Goal: Task Accomplishment & Management: Use online tool/utility

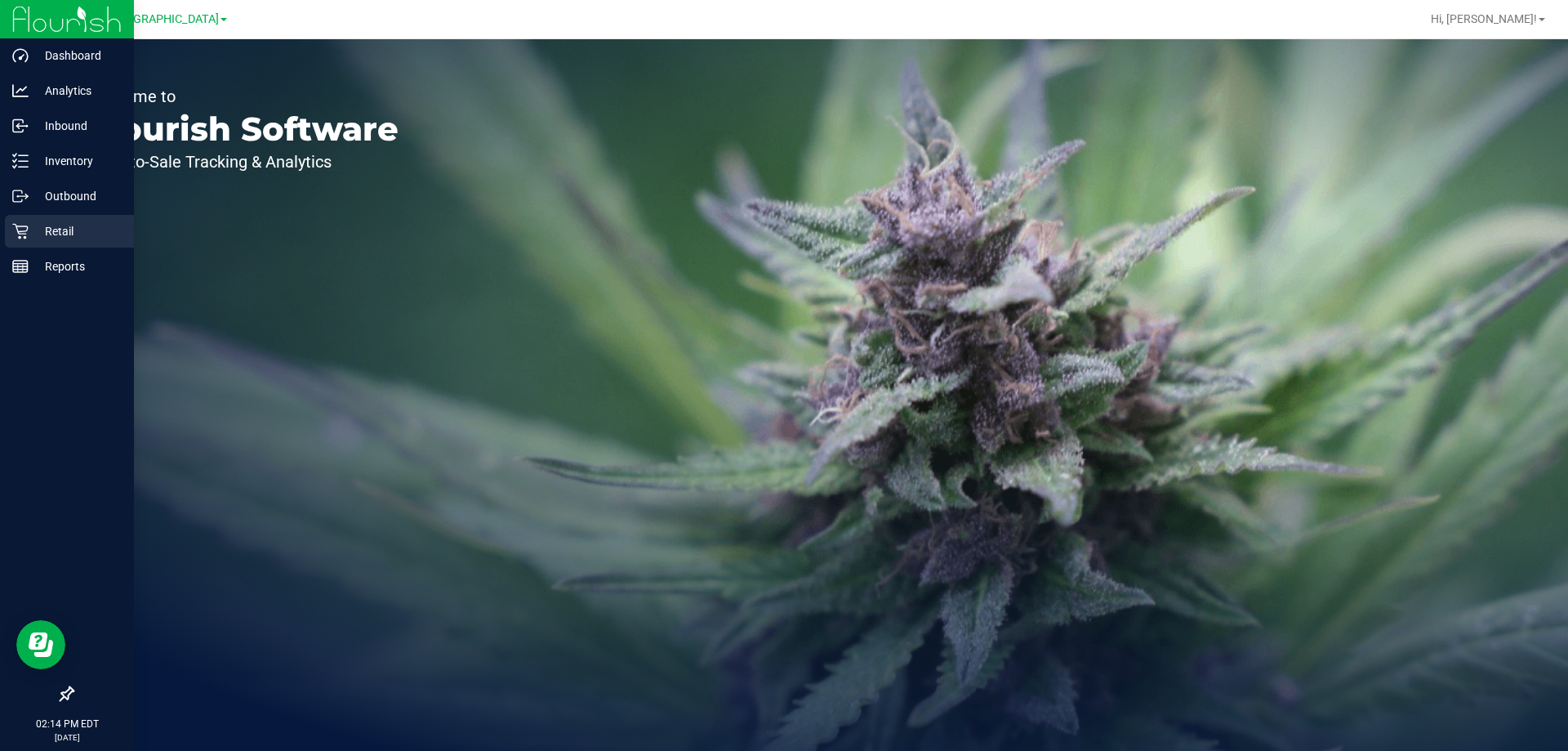
click at [64, 228] on p "Retail" at bounding box center [77, 231] width 98 height 20
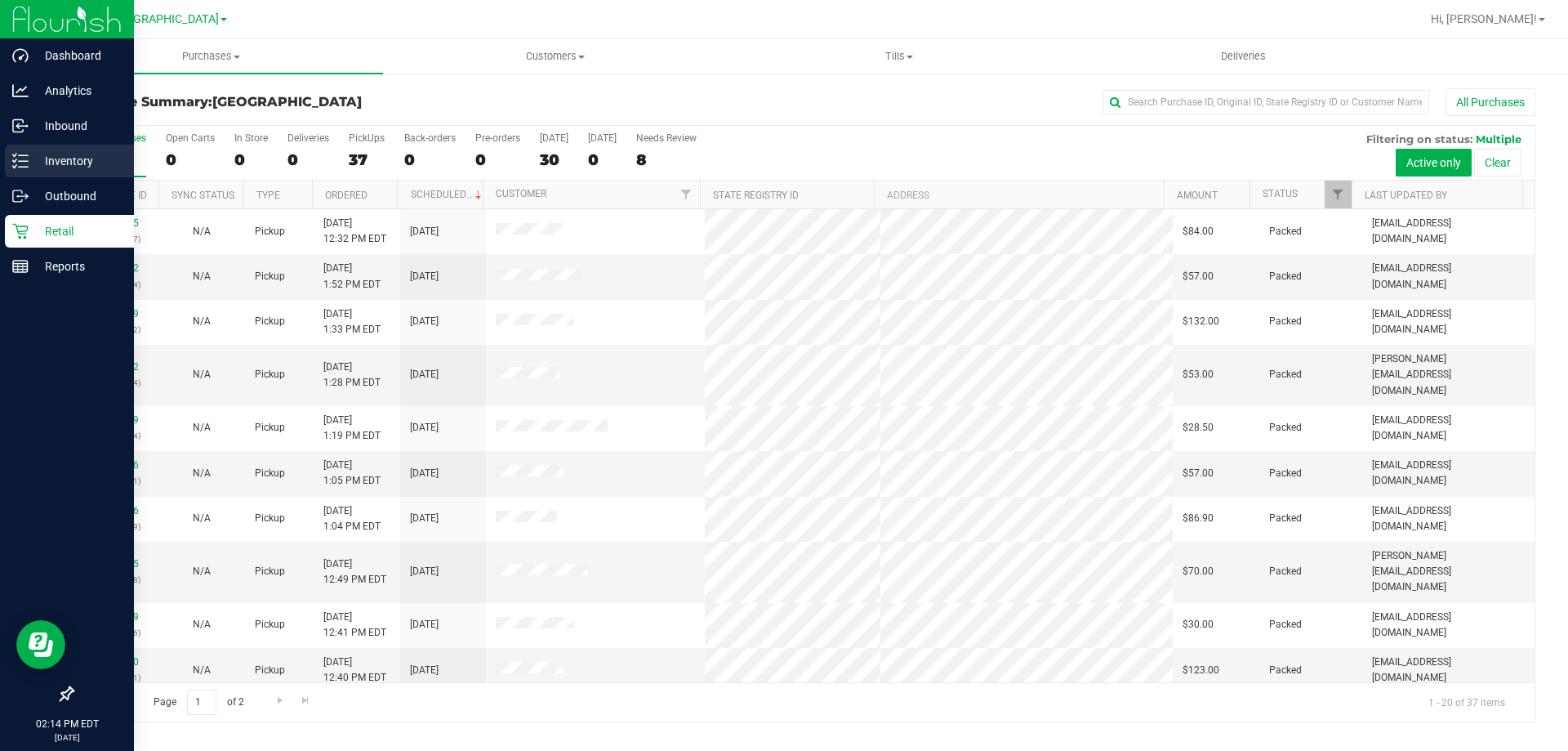
click at [65, 148] on div "Inventory" at bounding box center [69, 161] width 129 height 33
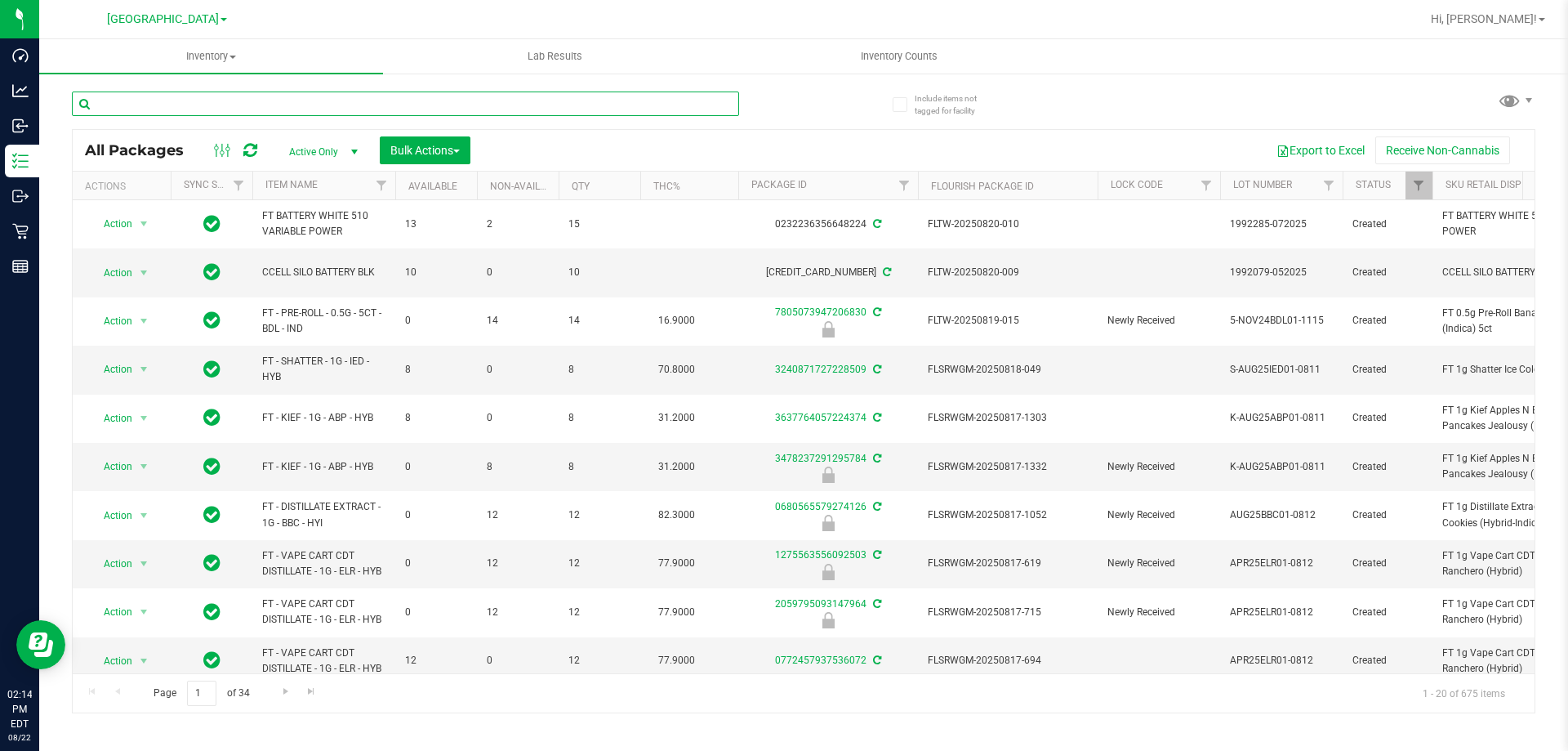
click at [400, 107] on input "text" at bounding box center [405, 104] width 667 height 25
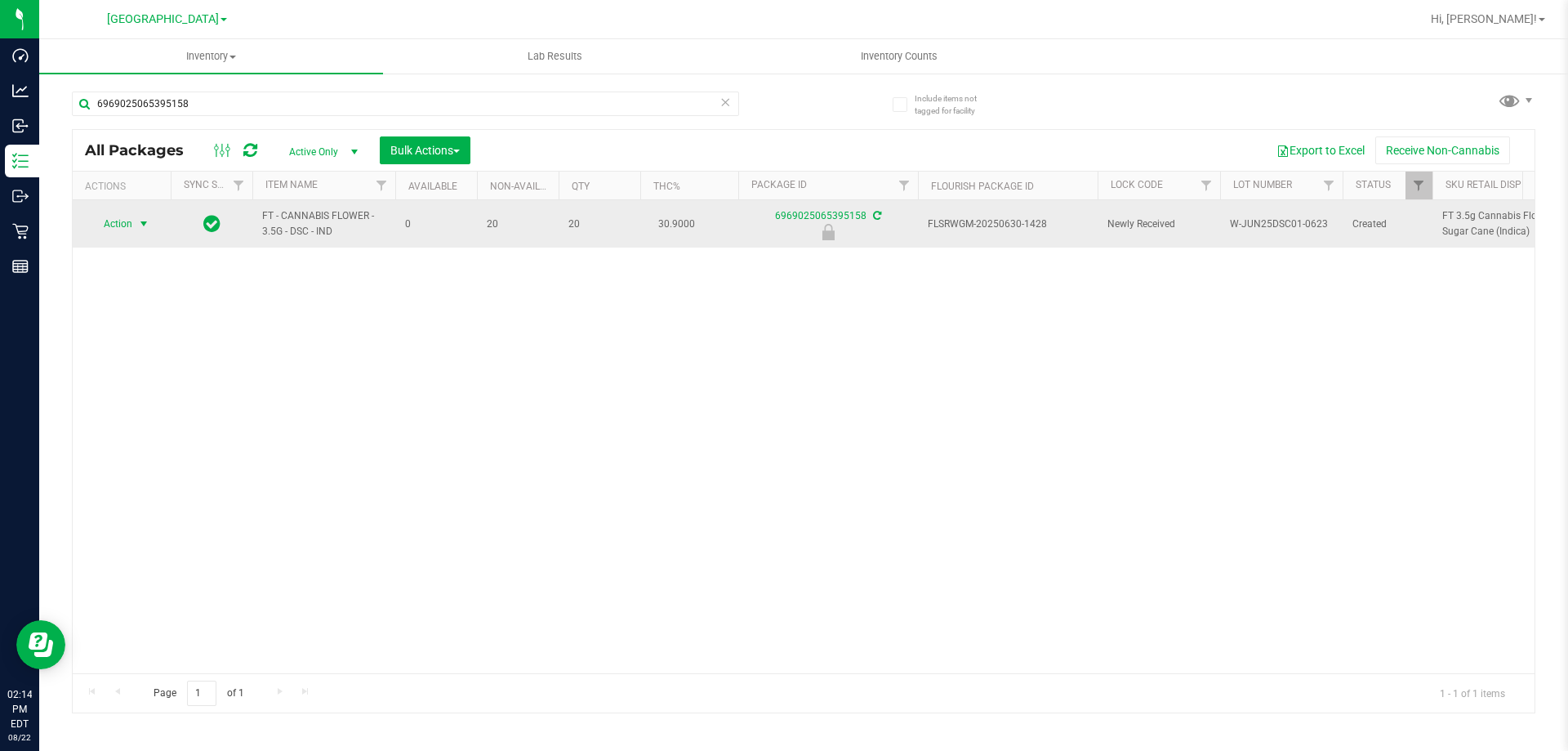
click at [142, 222] on span "select" at bounding box center [144, 224] width 13 height 13
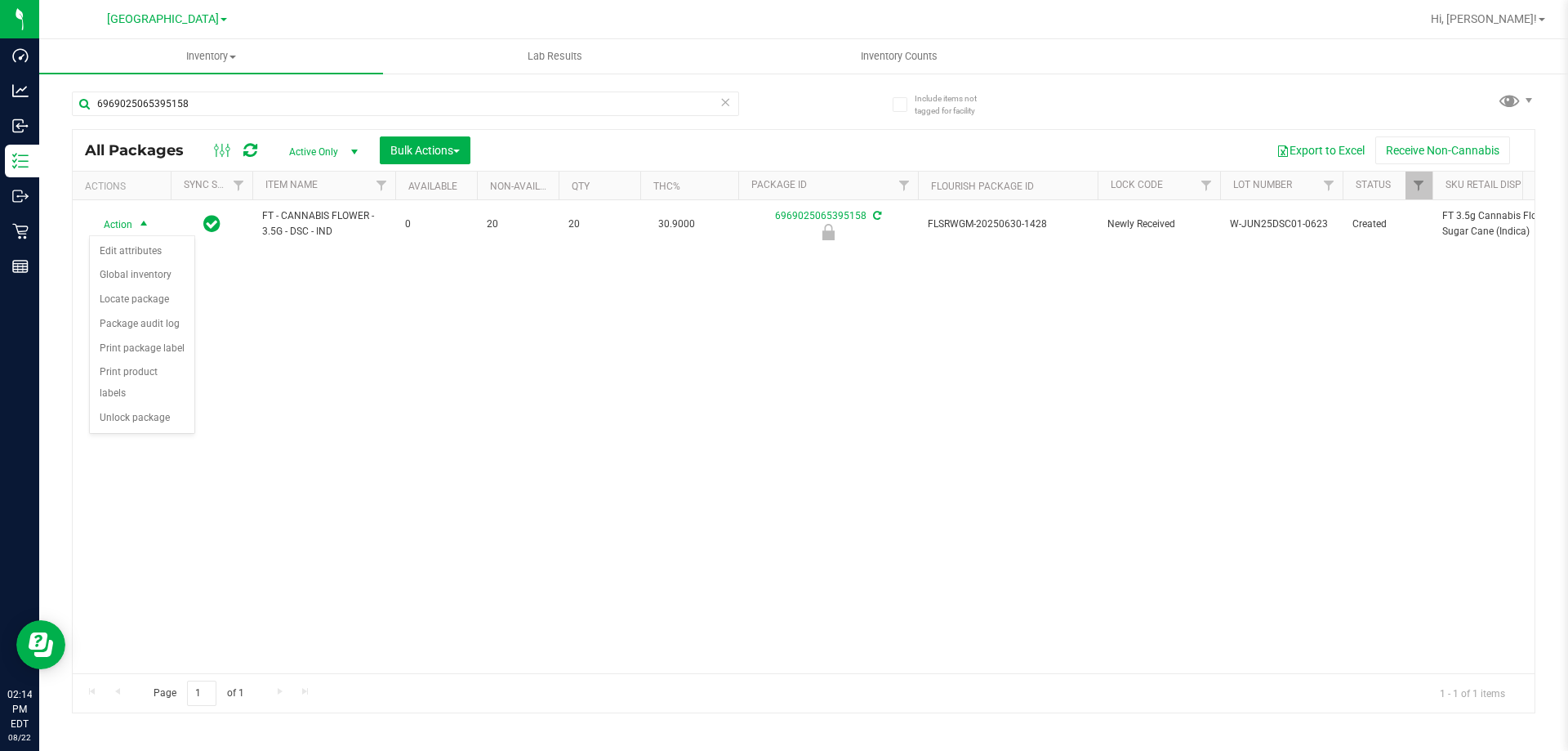
drag, startPoint x: 142, startPoint y: 222, endPoint x: 505, endPoint y: 360, distance: 388.3
click at [510, 360] on div "Action Action Edit attributes Global inventory Locate package Package audit log…" at bounding box center [804, 437] width 1462 height 473
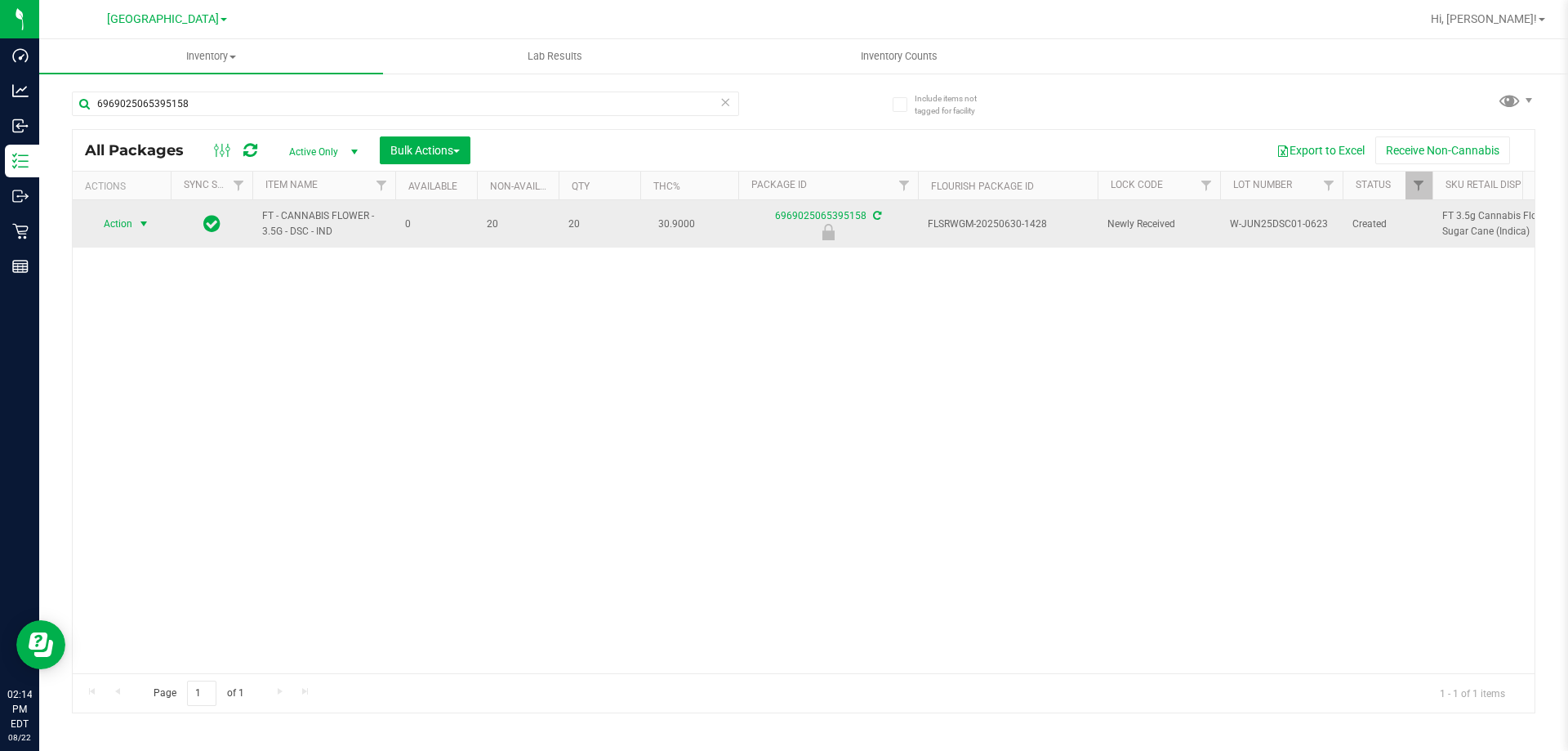
click at [134, 231] on span "select" at bounding box center [144, 223] width 20 height 23
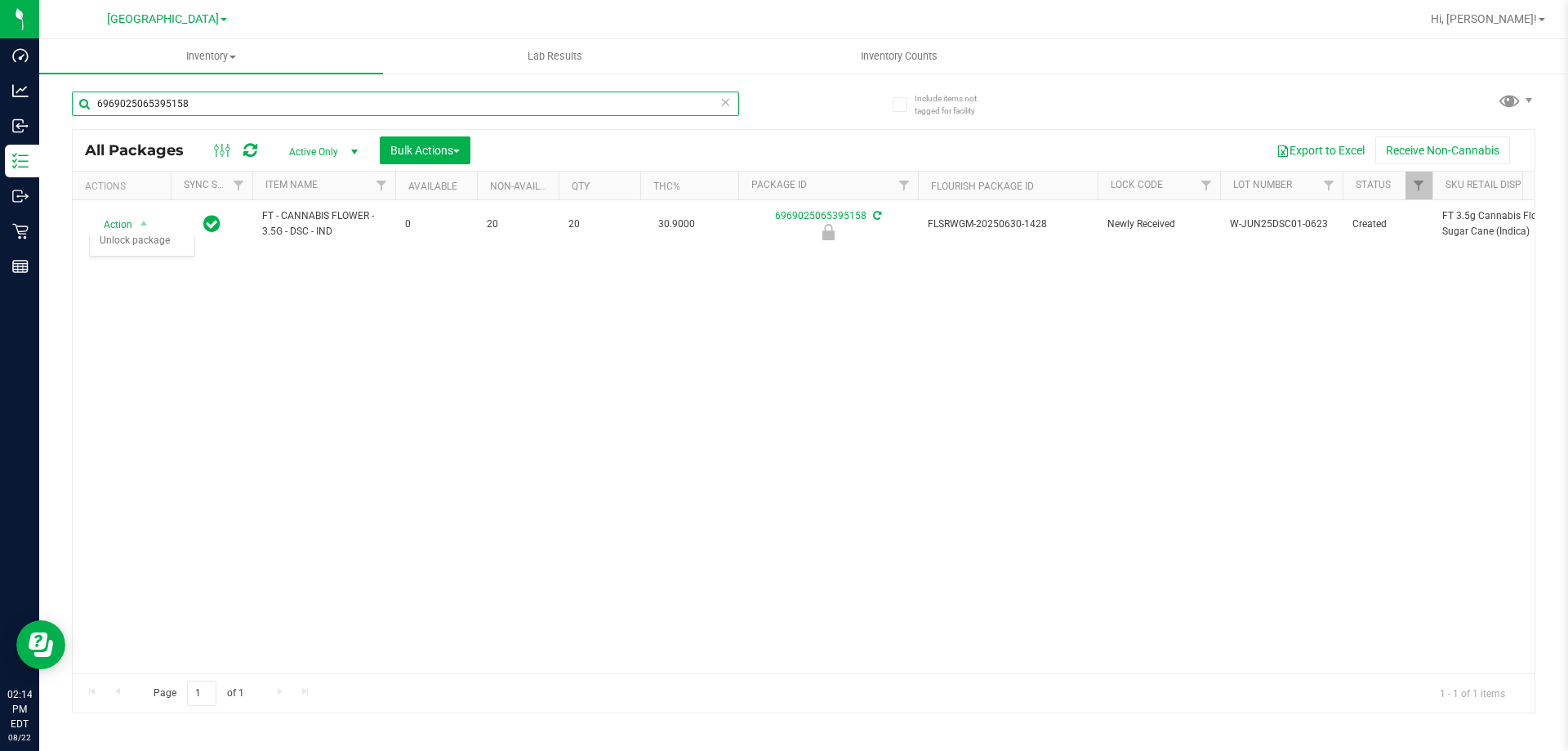
click at [298, 111] on input "6969025065395158" at bounding box center [405, 104] width 667 height 25
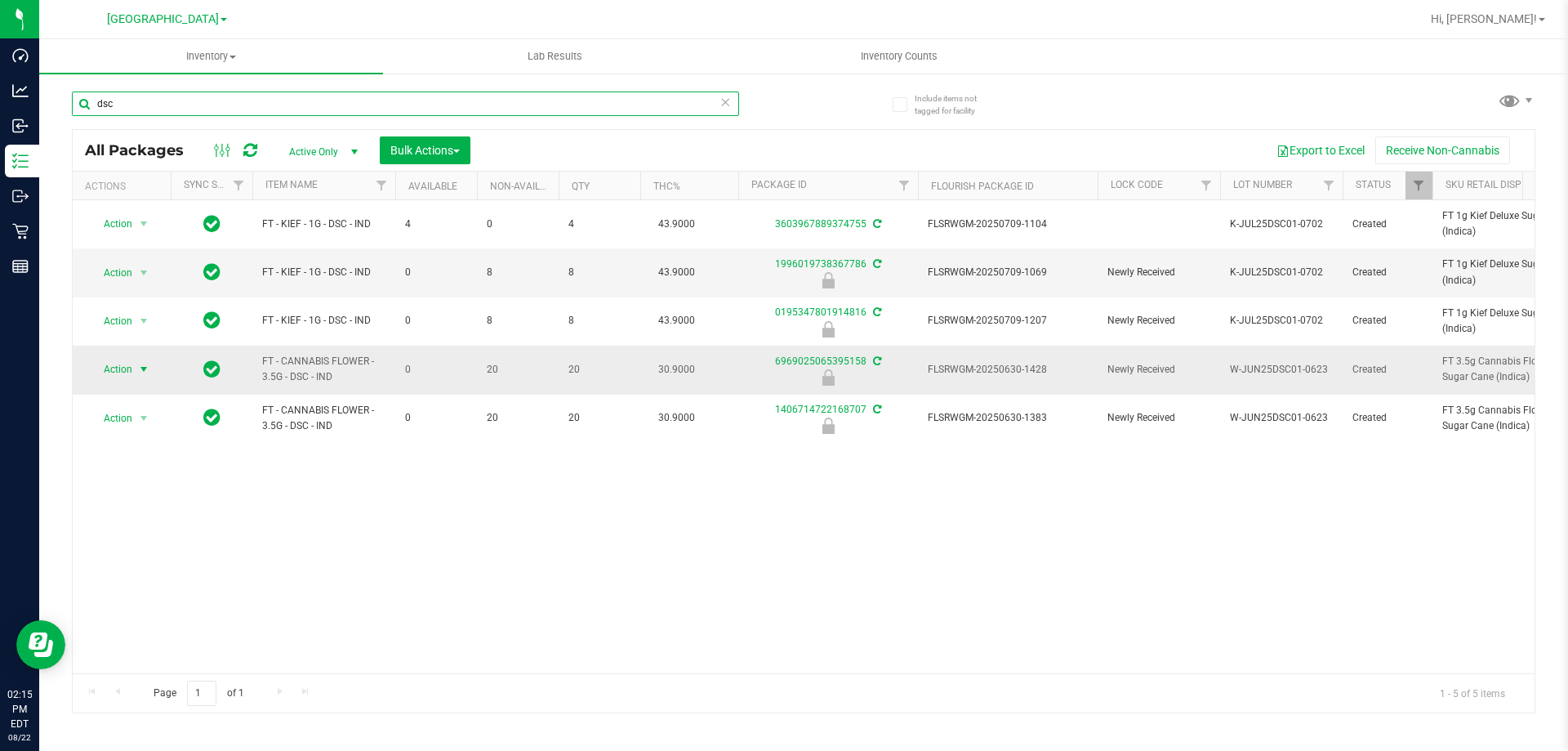
type input "dsc"
click at [141, 370] on span "select" at bounding box center [144, 370] width 13 height 13
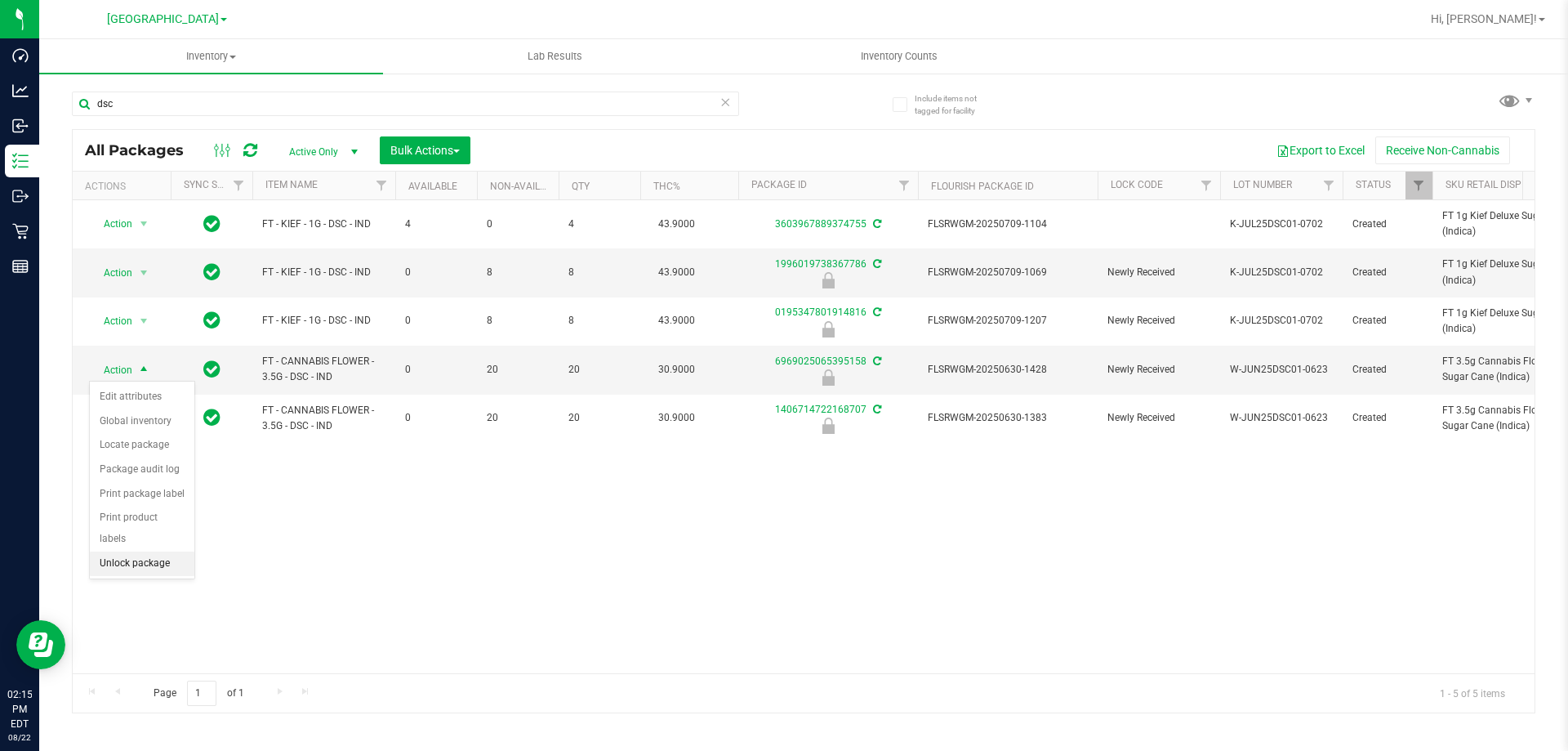
click at [135, 552] on li "Unlock package" at bounding box center [142, 563] width 105 height 25
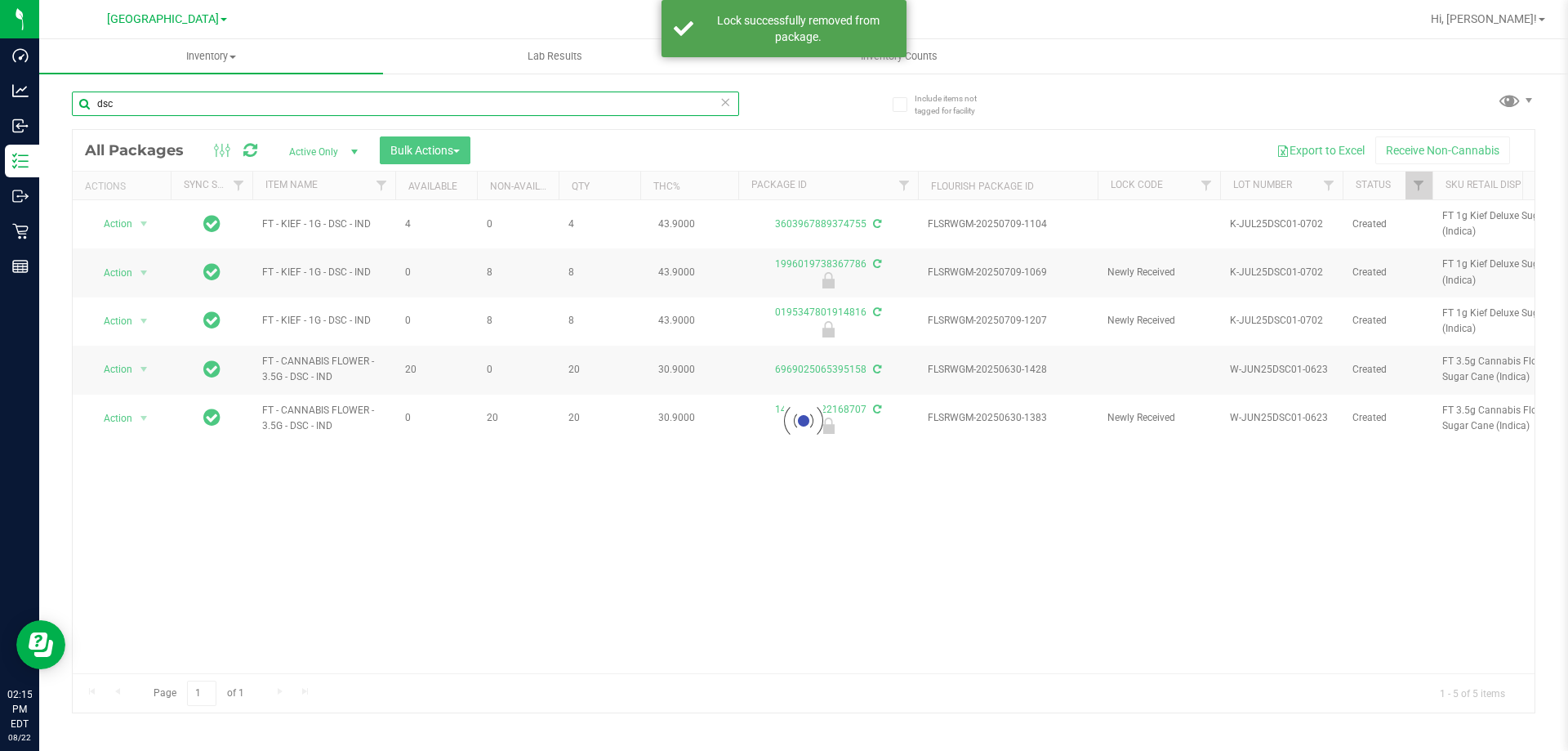
click at [238, 96] on input "dsc" at bounding box center [405, 104] width 667 height 25
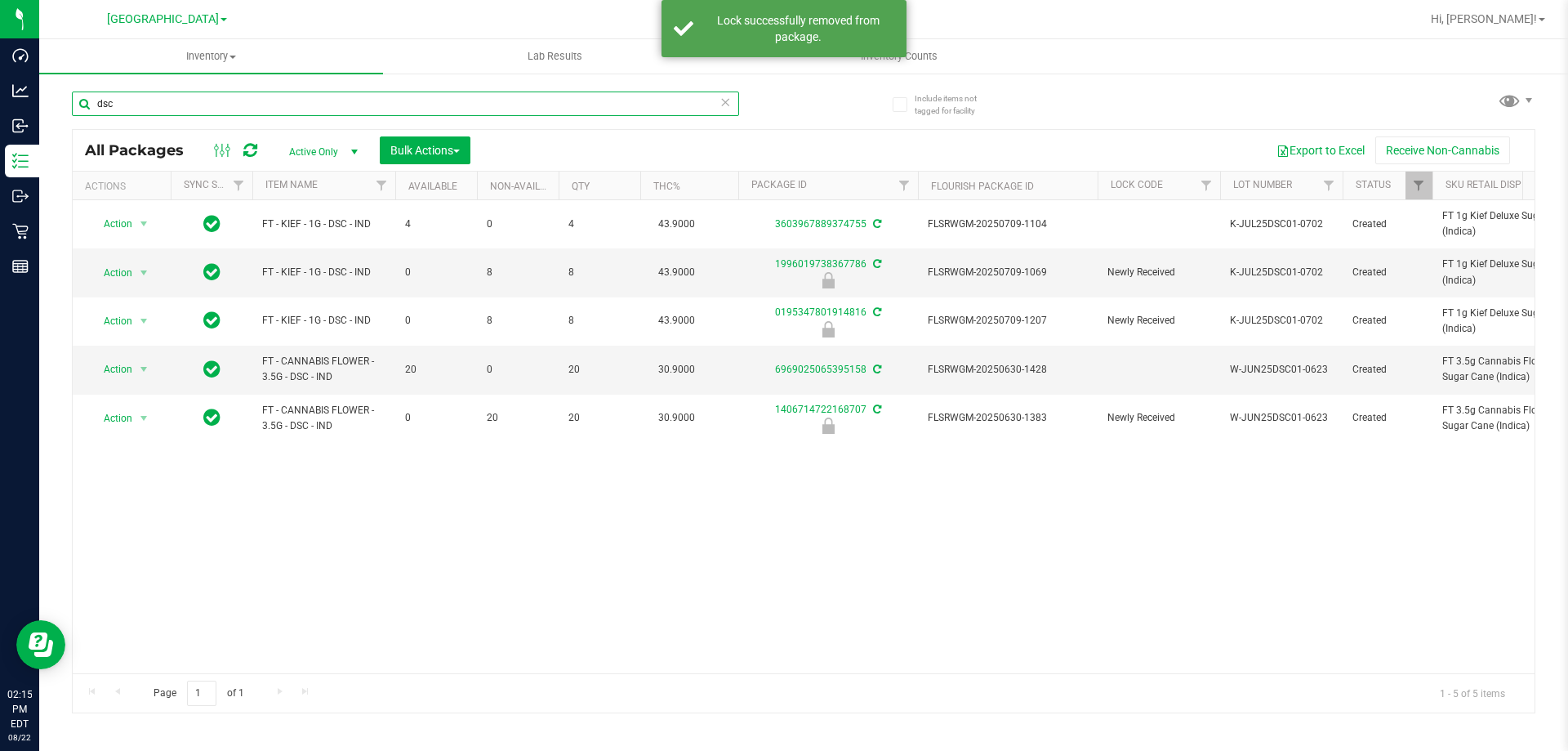
click at [236, 103] on input "dsc" at bounding box center [405, 104] width 667 height 25
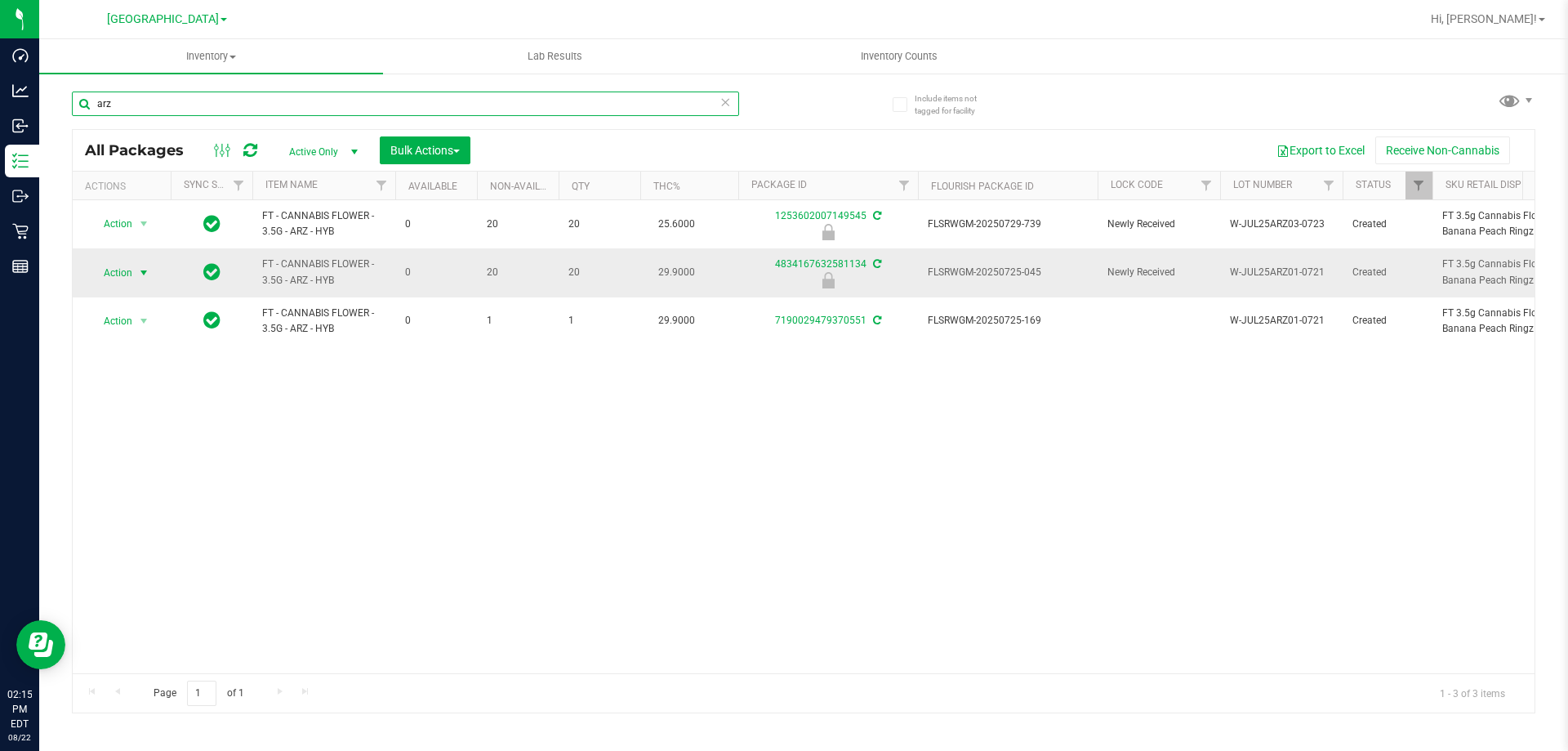
type input "arz"
click at [144, 270] on span "select" at bounding box center [144, 273] width 13 height 13
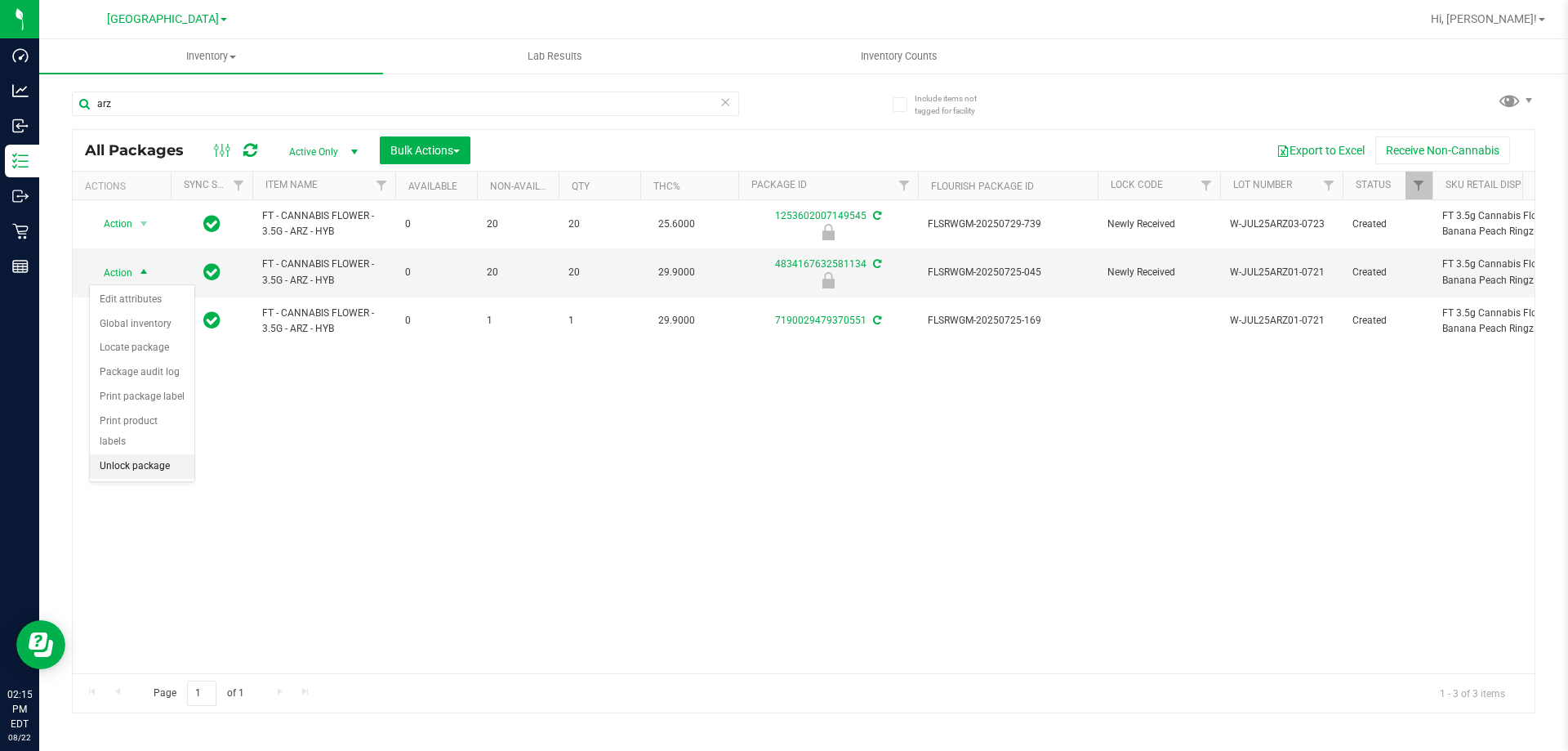
click at [157, 454] on li "Unlock package" at bounding box center [142, 466] width 105 height 25
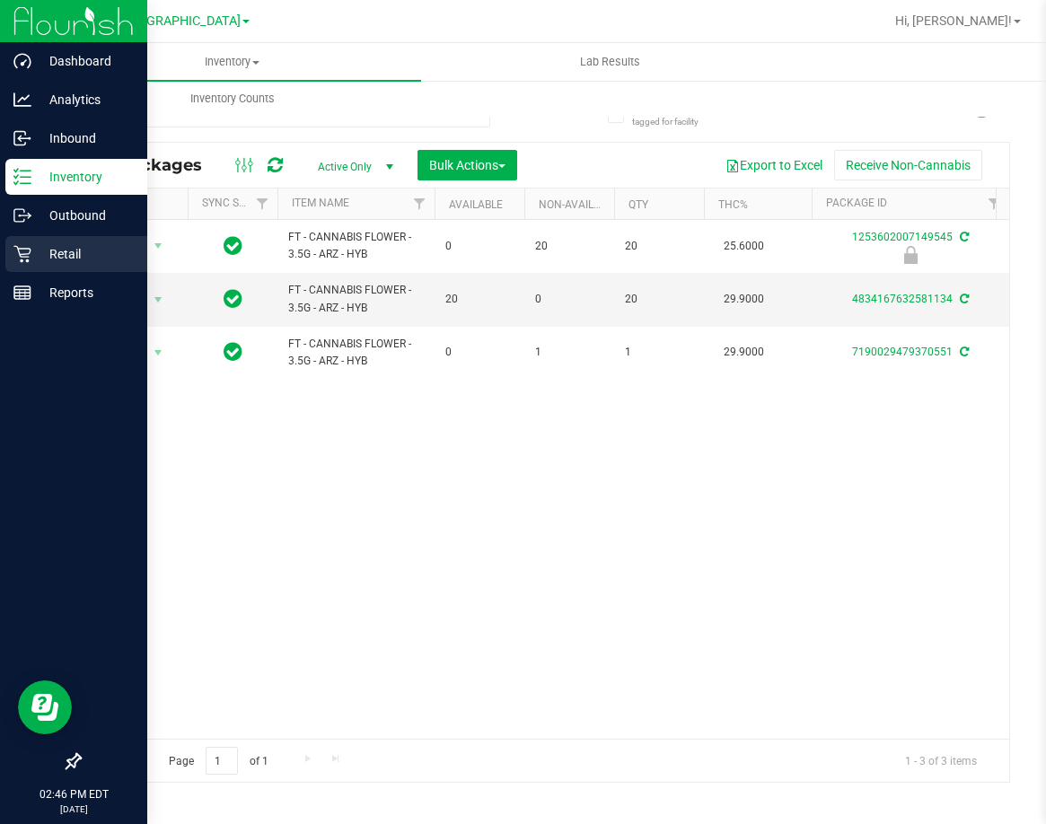
click at [39, 253] on p "Retail" at bounding box center [85, 254] width 108 height 22
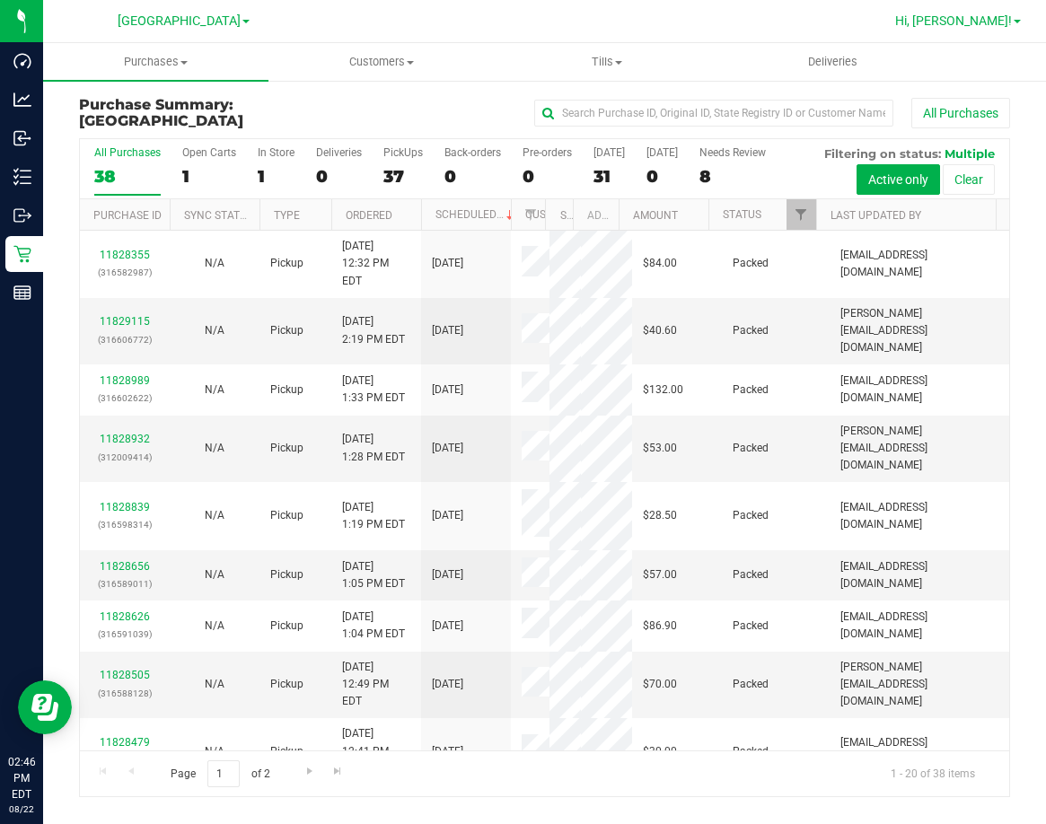
click at [993, 23] on span "Hi, [PERSON_NAME]!" at bounding box center [953, 20] width 117 height 14
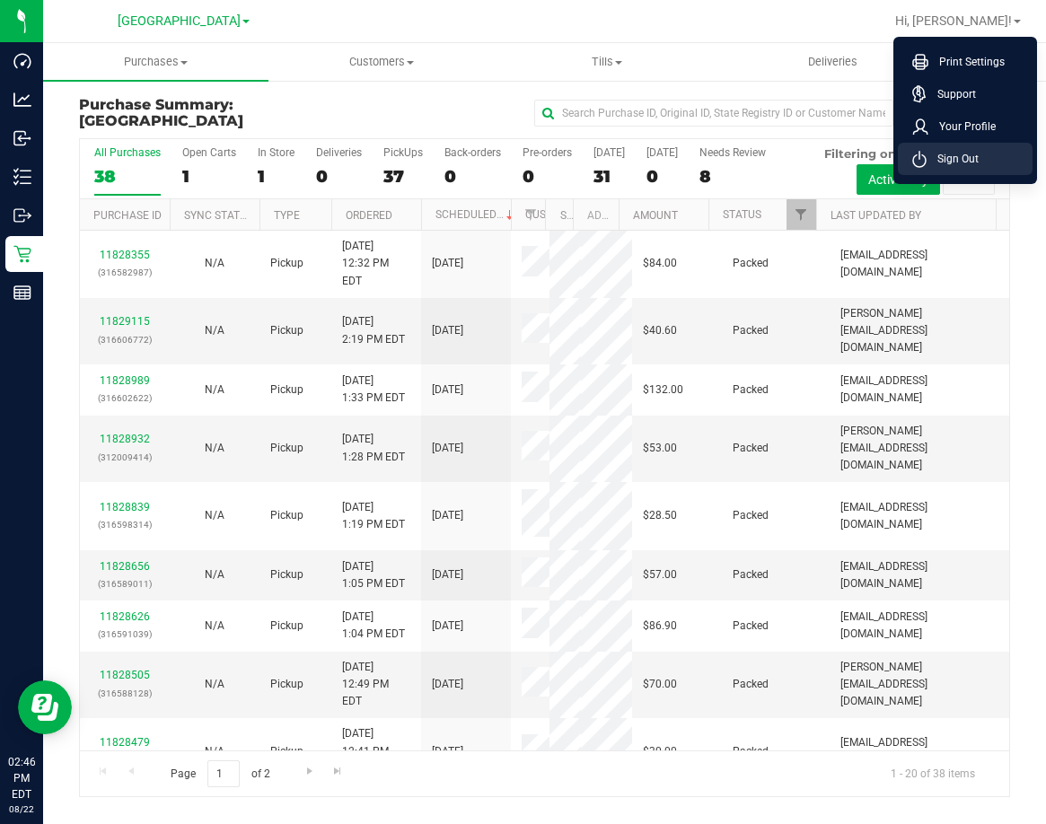
click at [962, 162] on span "Sign Out" at bounding box center [952, 159] width 52 height 18
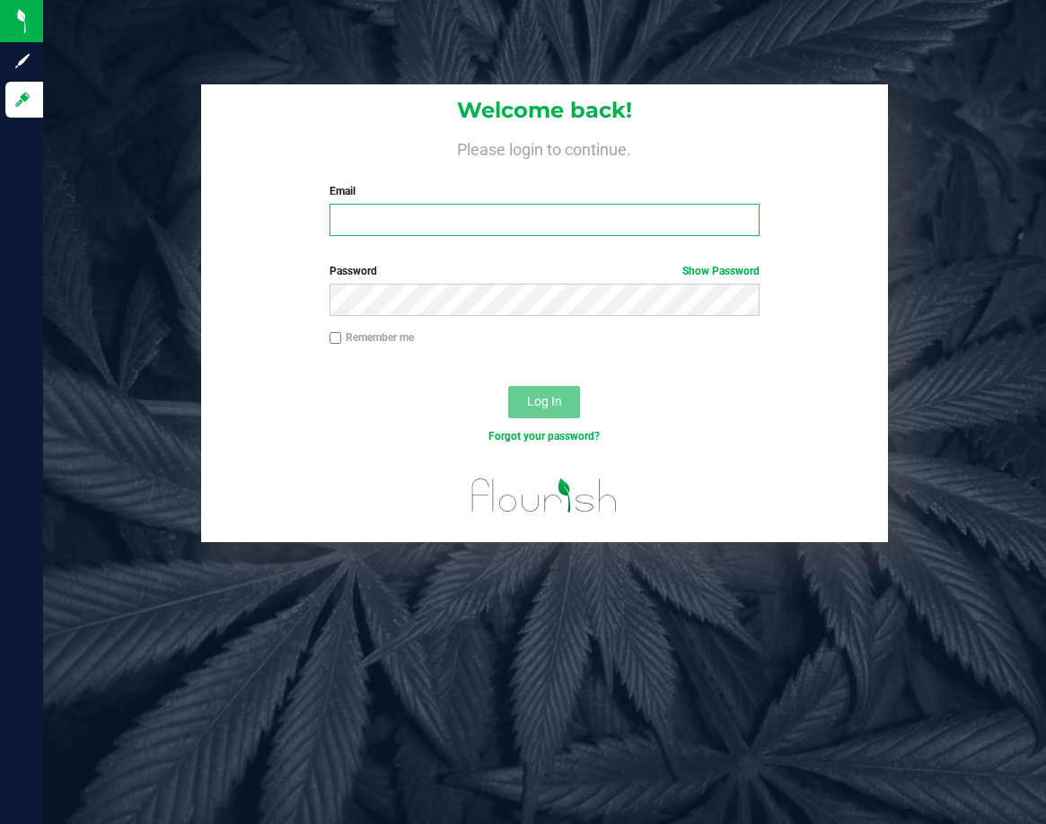
click at [441, 232] on input "Email" at bounding box center [544, 220] width 431 height 32
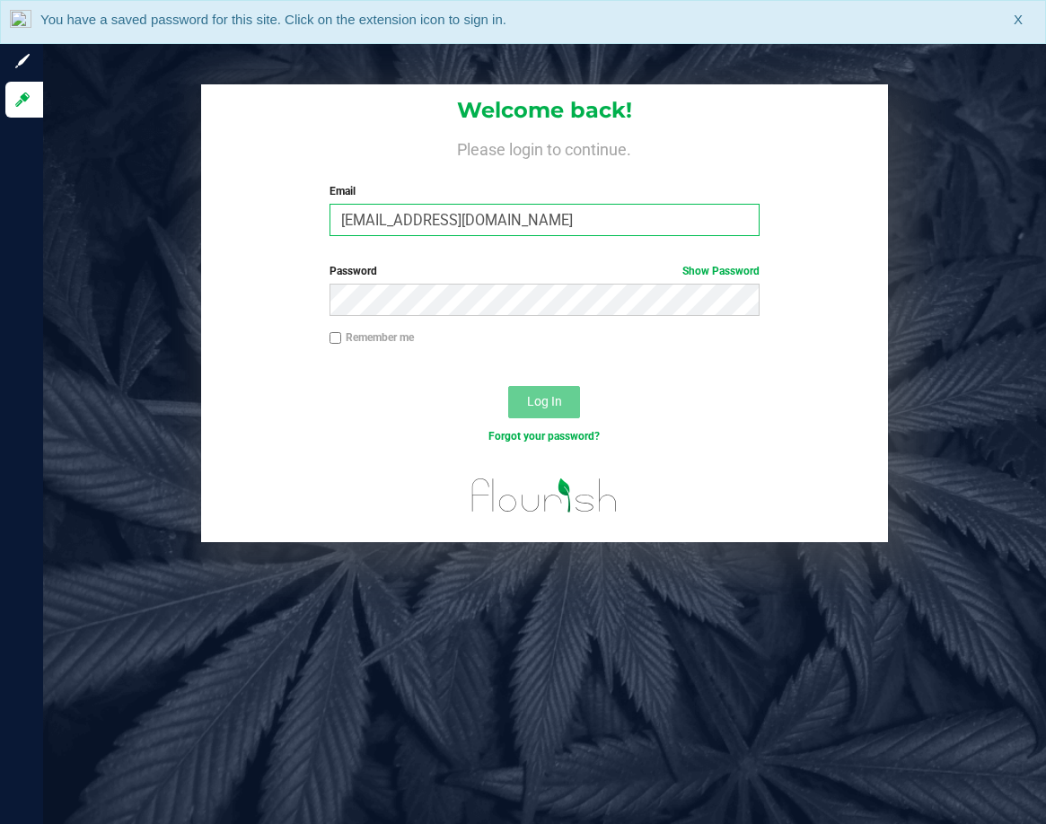
type input "[EMAIL_ADDRESS][DOMAIN_NAME]"
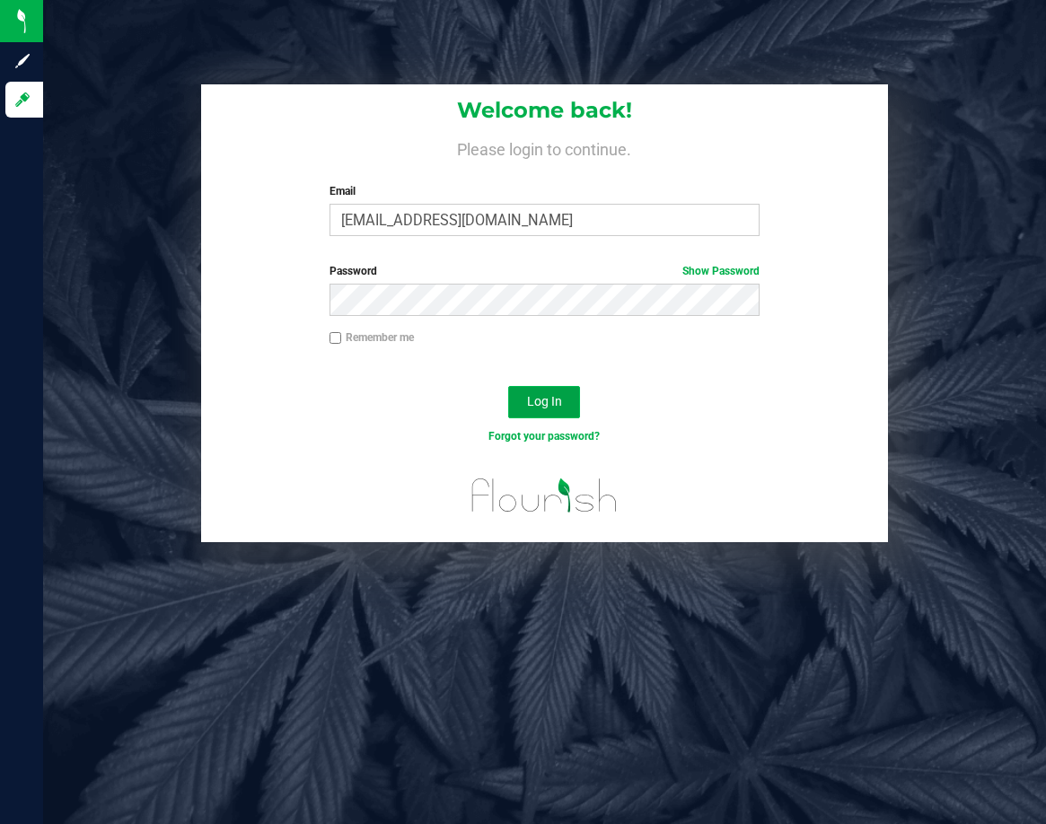
click at [563, 397] on button "Log In" at bounding box center [544, 402] width 72 height 32
